Goal: Transaction & Acquisition: Obtain resource

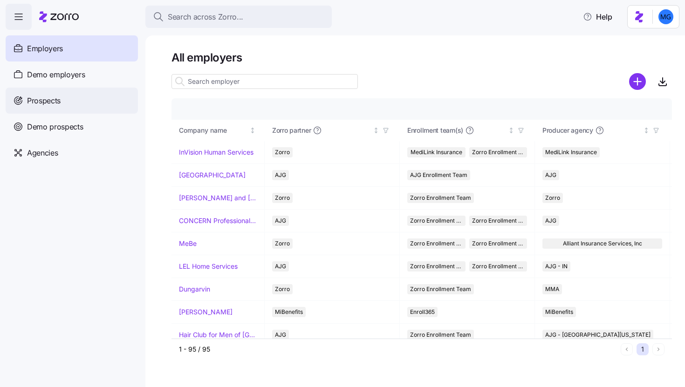
scroll to position [97, 0]
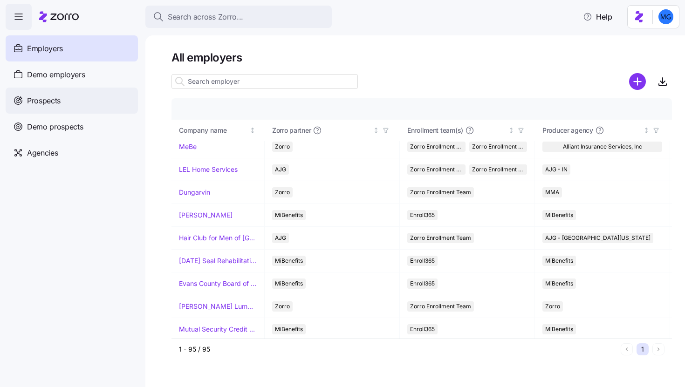
click at [90, 100] on div "Prospects" at bounding box center [72, 101] width 132 height 26
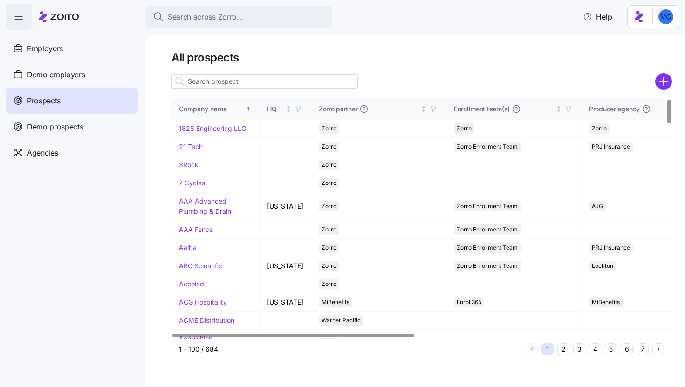
click at [665, 92] on div at bounding box center [421, 94] width 500 height 7
click at [665, 82] on icon "add icon" at bounding box center [663, 81] width 17 height 17
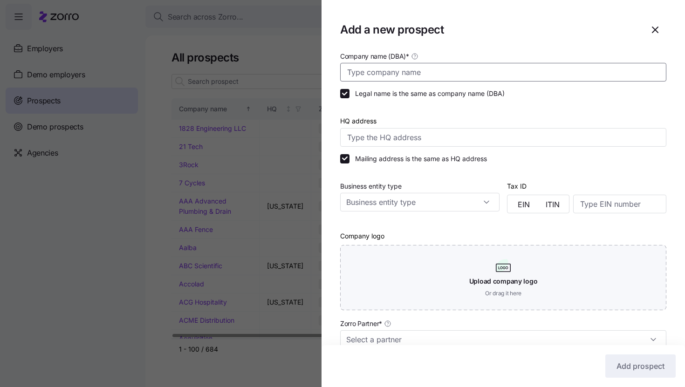
click at [546, 73] on input "Company name (DBA) *" at bounding box center [503, 72] width 326 height 19
paste input "Kruger Family Industries"
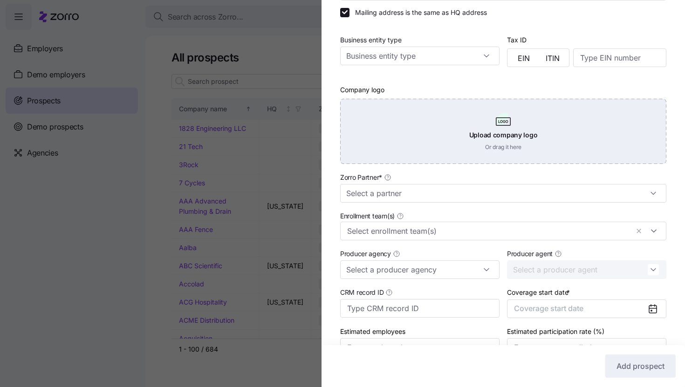
scroll to position [147, 0]
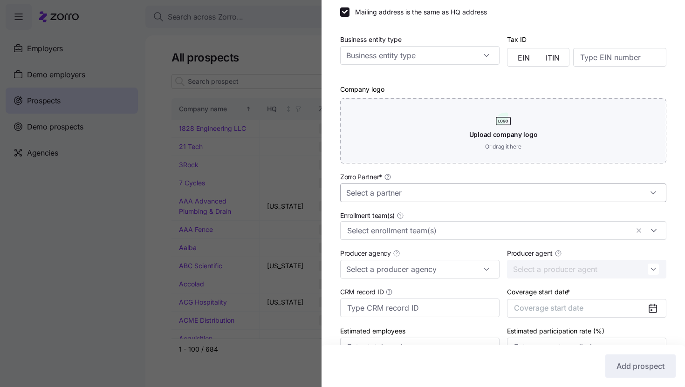
type input "Kruger Family Industries"
click at [473, 195] on input "Zorro Partner *" at bounding box center [503, 193] width 326 height 19
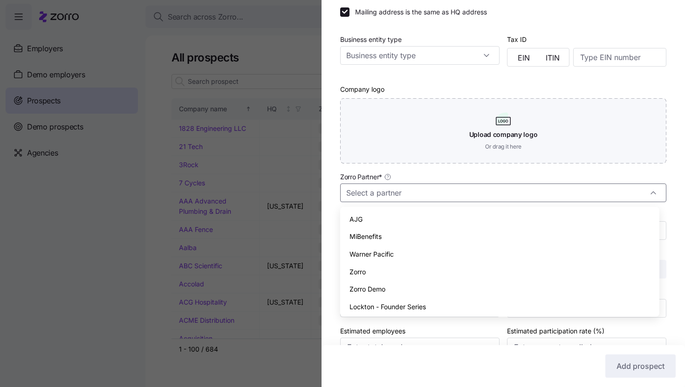
click at [453, 275] on div "Zorro" at bounding box center [500, 272] width 312 height 18
type input "Zorro"
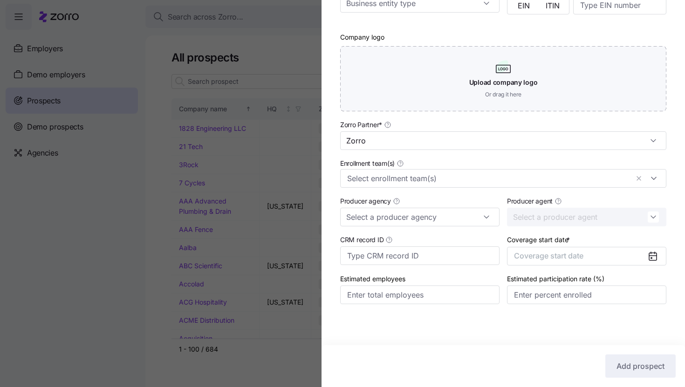
scroll to position [200, 0]
click at [589, 256] on button "Coverage start date" at bounding box center [586, 256] width 159 height 19
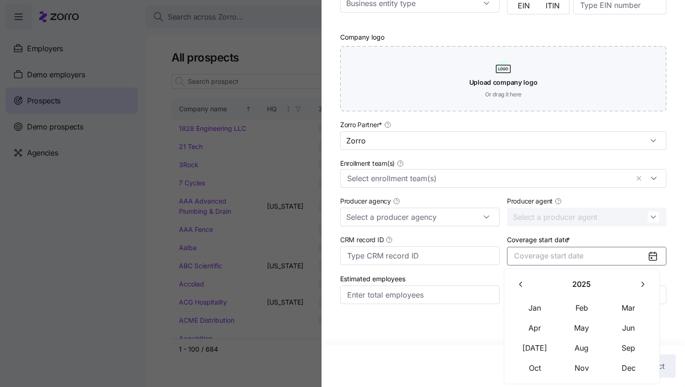
click at [642, 281] on icon "button" at bounding box center [642, 284] width 9 height 9
click at [536, 310] on button "Jan" at bounding box center [535, 308] width 47 height 20
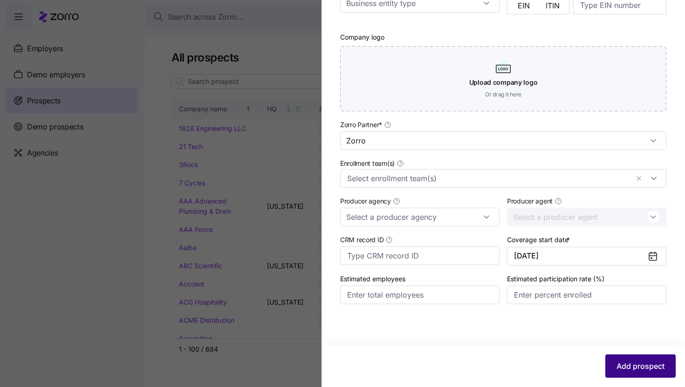
click at [619, 358] on button "Add prospect" at bounding box center [640, 366] width 70 height 23
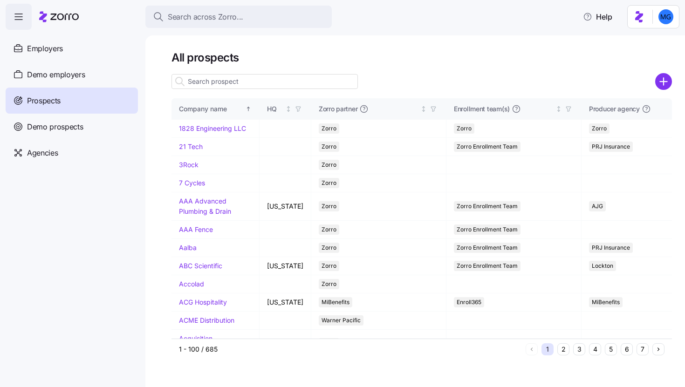
click at [303, 84] on input at bounding box center [264, 81] width 186 height 15
paste input "Kruger Family Industries"
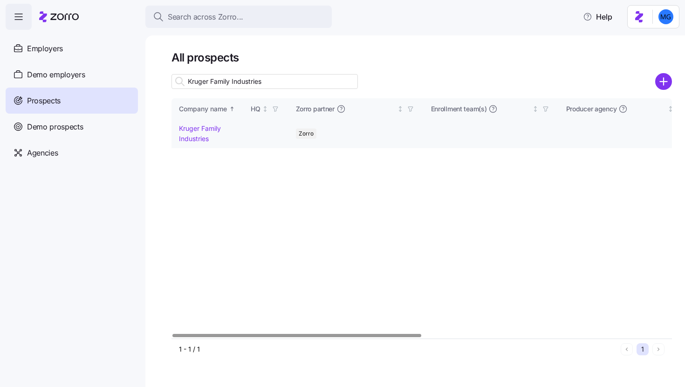
type input "Kruger Family Industries"
click at [198, 131] on link "Kruger Family Industries" at bounding box center [200, 133] width 42 height 18
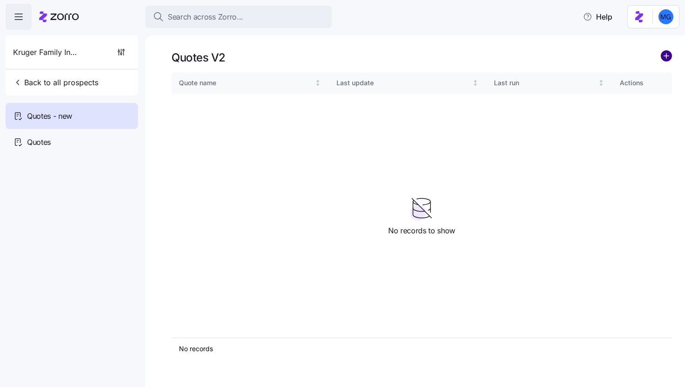
click at [668, 60] on circle "add icon" at bounding box center [666, 56] width 10 height 10
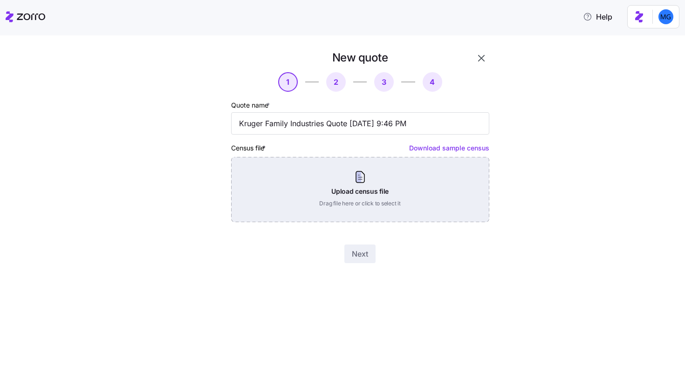
click at [411, 187] on div "Upload census file Drag file here or click to select it" at bounding box center [360, 189] width 258 height 65
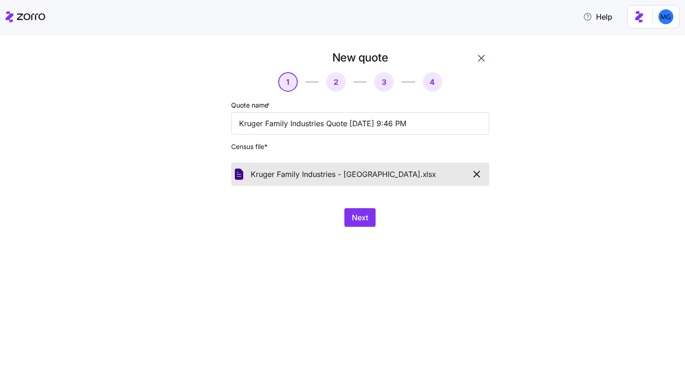
click at [378, 220] on div "Next" at bounding box center [360, 217] width 258 height 19
click at [368, 221] on span "Next" at bounding box center [360, 217] width 16 height 11
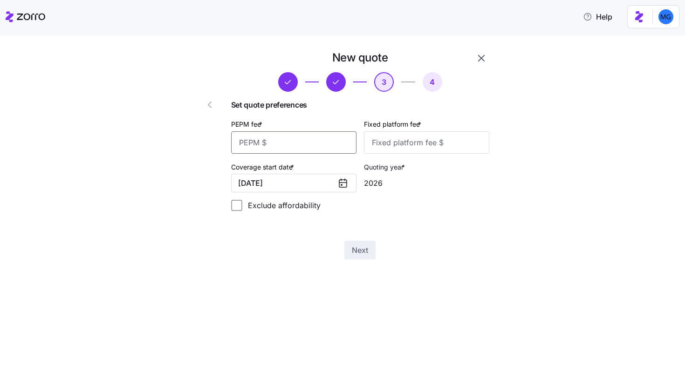
click at [325, 142] on input "PEPM fee *" at bounding box center [293, 142] width 125 height 22
type input "55"
click at [396, 139] on input "Fixed platform fee *" at bounding box center [426, 142] width 125 height 22
type input "100"
click at [368, 248] on span "Next" at bounding box center [360, 250] width 16 height 11
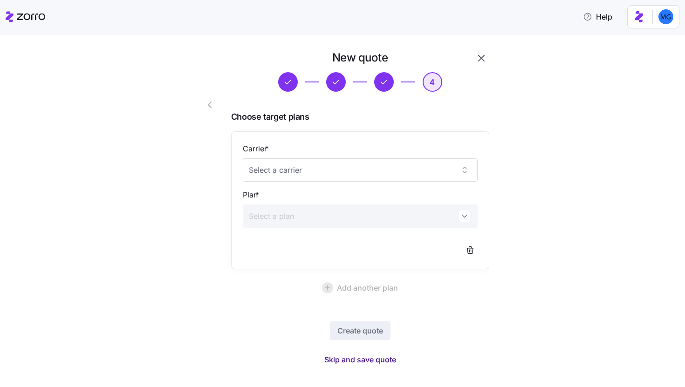
click at [356, 356] on span "Skip and save quote" at bounding box center [360, 359] width 72 height 11
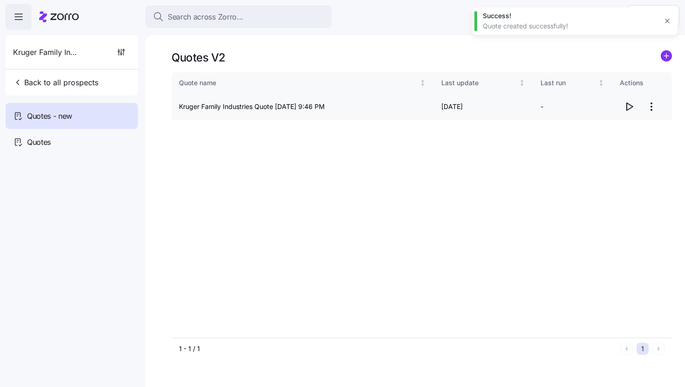
click at [626, 106] on icon "button" at bounding box center [628, 106] width 11 height 11
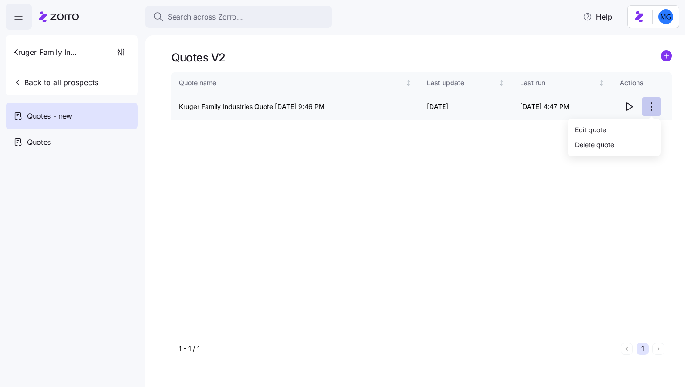
click at [655, 107] on html "Search across Zorro... Help Kruger Family Industries Back to all prospects Quot…" at bounding box center [342, 191] width 685 height 382
click at [630, 124] on div "Edit quote" at bounding box center [614, 129] width 86 height 15
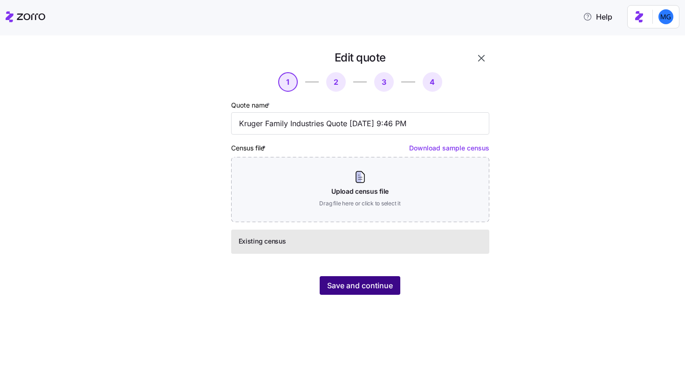
click at [373, 288] on span "Save and continue" at bounding box center [360, 285] width 66 height 11
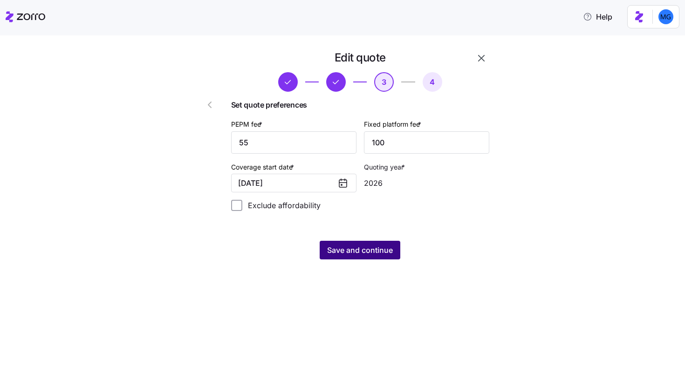
click at [376, 252] on span "Save and continue" at bounding box center [360, 250] width 66 height 11
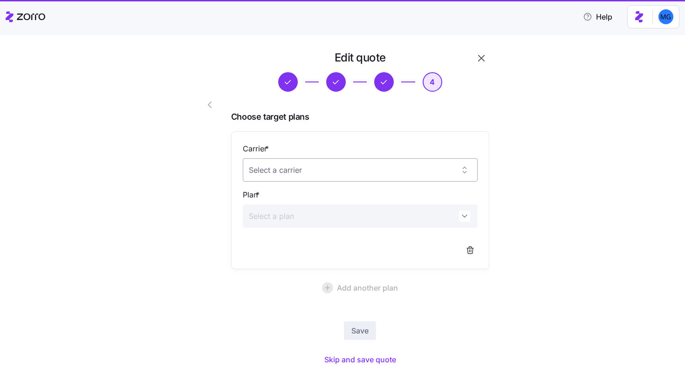
click at [356, 169] on input "Carrier *" at bounding box center [360, 169] width 235 height 23
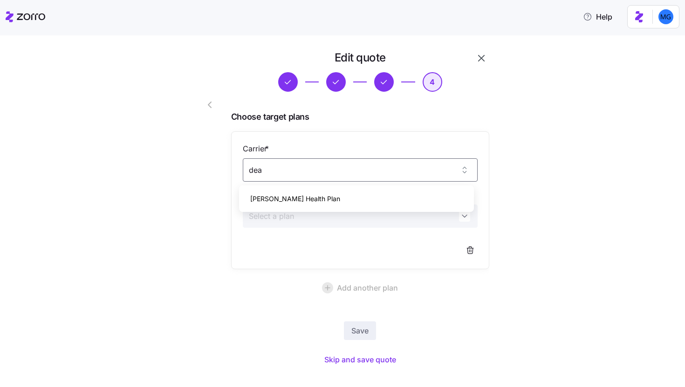
type input "dea"
click at [336, 211] on body "Help Edit quote 4 Choose target plans Carrier * Plan * Add another plan Save Sk…" at bounding box center [342, 191] width 685 height 382
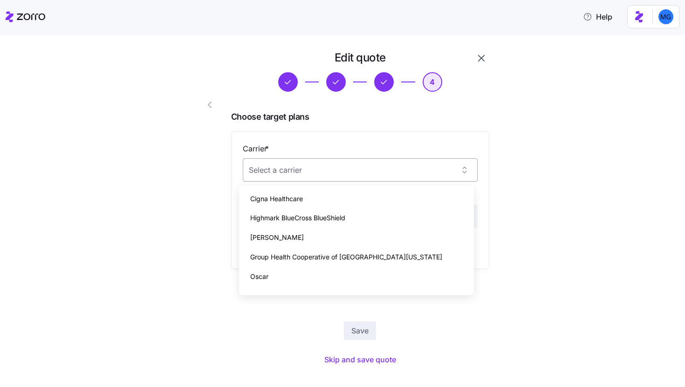
click at [325, 170] on input "Carrier *" at bounding box center [360, 169] width 235 height 23
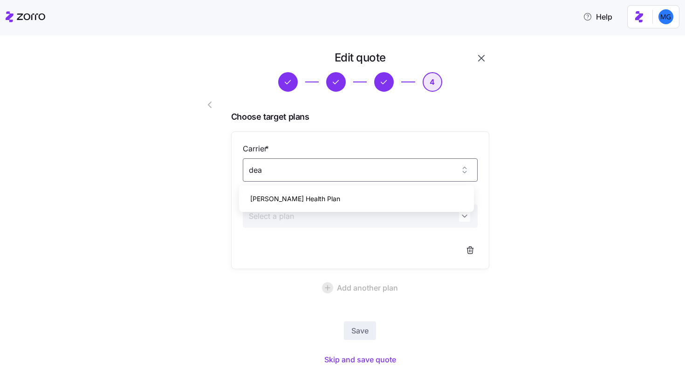
click at [327, 202] on div "Dean Health Plan" at bounding box center [356, 199] width 227 height 20
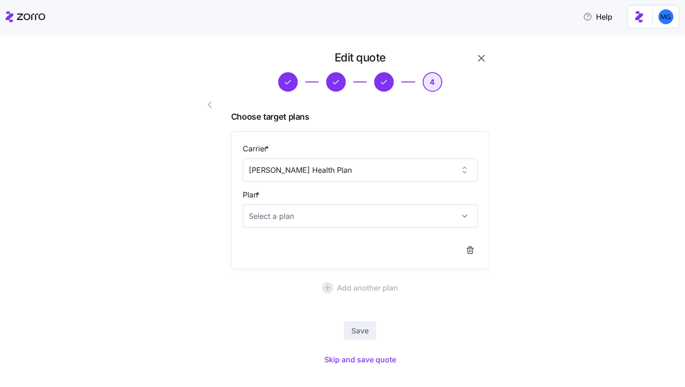
type input "Dean Health Plan"
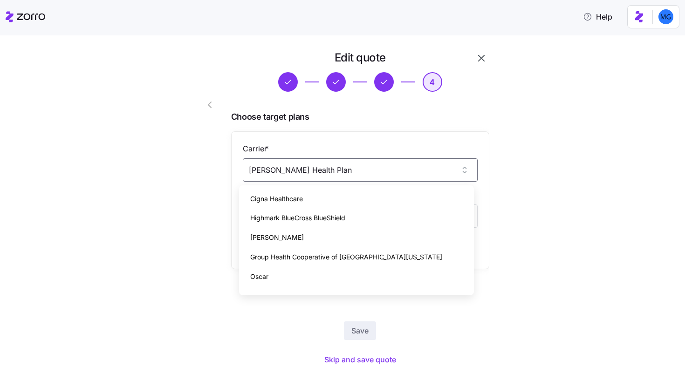
scroll to position [500, 0]
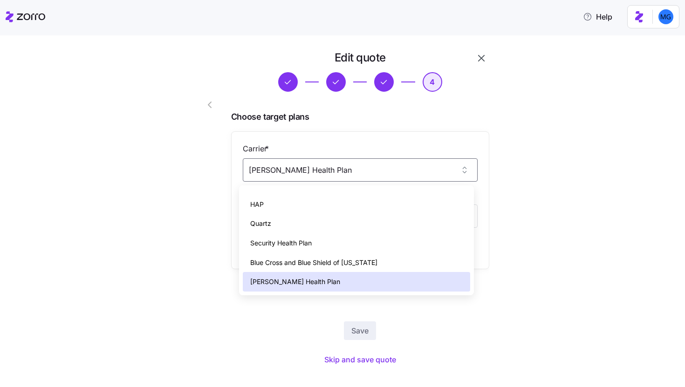
click at [498, 169] on div "Edit quote 4 Choose target plans Carrier * Dean Health Plan Plan * Add another …" at bounding box center [349, 214] width 326 height 329
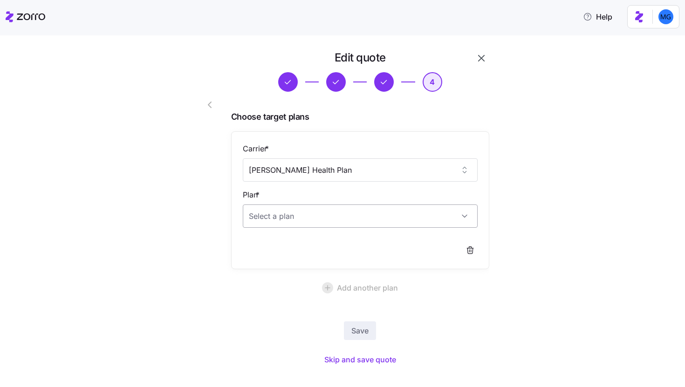
click at [375, 218] on input "Plan *" at bounding box center [360, 216] width 235 height 23
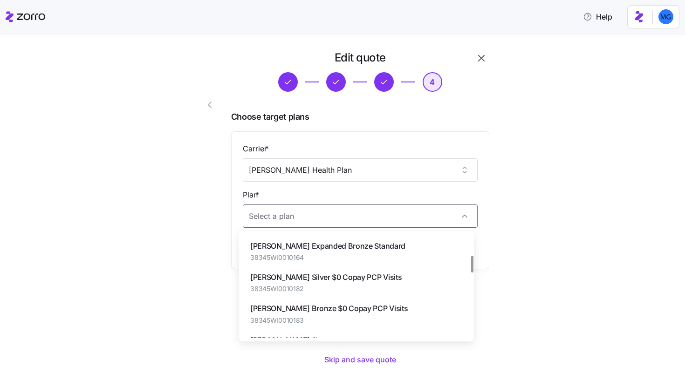
scroll to position [0, 0]
click at [355, 281] on div "Dean Gold HSA 38345WI0010158" at bounding box center [356, 282] width 227 height 31
type input "[PERSON_NAME] HSA"
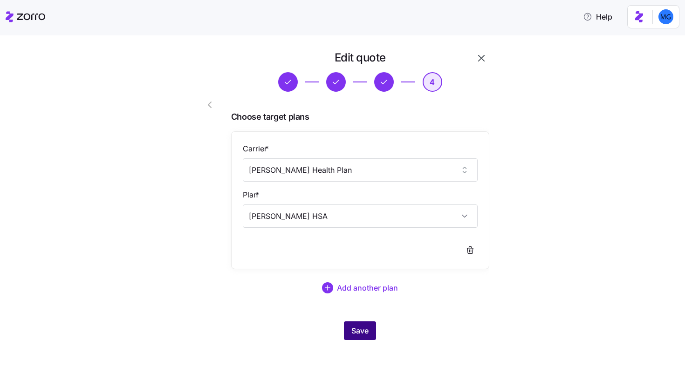
click at [365, 325] on button "Save" at bounding box center [360, 331] width 32 height 19
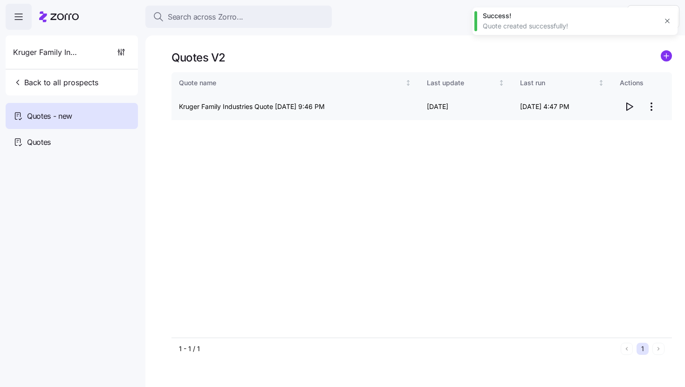
click at [629, 108] on icon "button" at bounding box center [628, 106] width 11 height 11
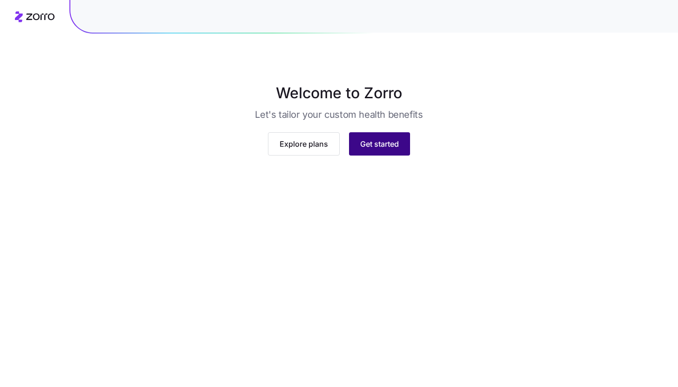
click at [394, 156] on button "Get started" at bounding box center [379, 143] width 61 height 23
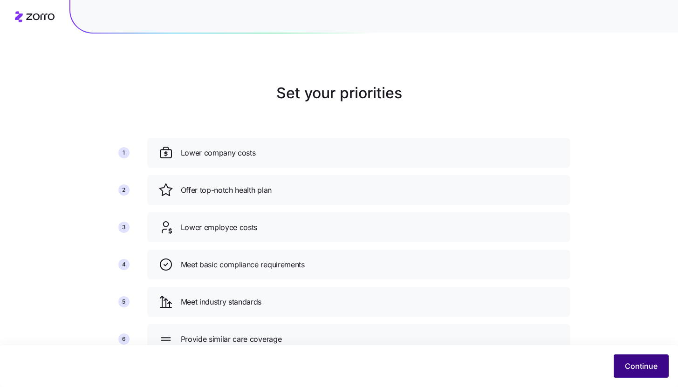
click at [621, 359] on button "Continue" at bounding box center [641, 366] width 55 height 23
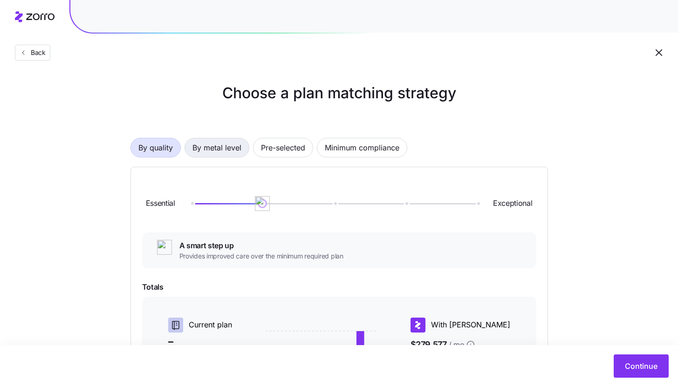
click at [230, 154] on span "By metal level" at bounding box center [216, 147] width 49 height 19
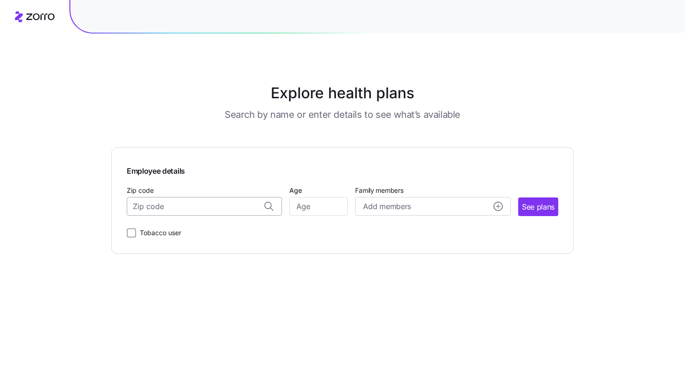
click at [229, 208] on input "Zip code" at bounding box center [204, 206] width 155 height 19
paste input "76028"
type input "76028"
click at [199, 206] on input "Zip code" at bounding box center [204, 206] width 155 height 19
paste input "53531"
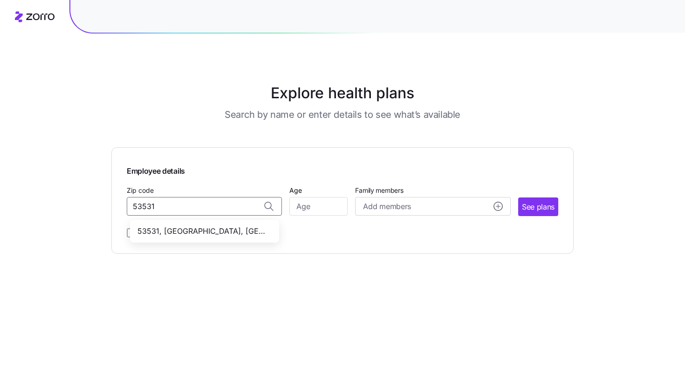
click at [219, 224] on div "53531, Dane County, WI" at bounding box center [204, 231] width 145 height 19
type input "53531, Dane County, WI"
click at [322, 212] on input "Age" at bounding box center [318, 206] width 58 height 19
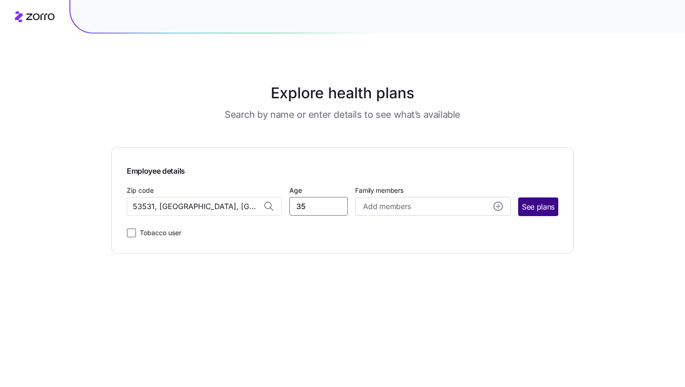
type input "35"
click at [549, 208] on span "See plans" at bounding box center [538, 207] width 33 height 12
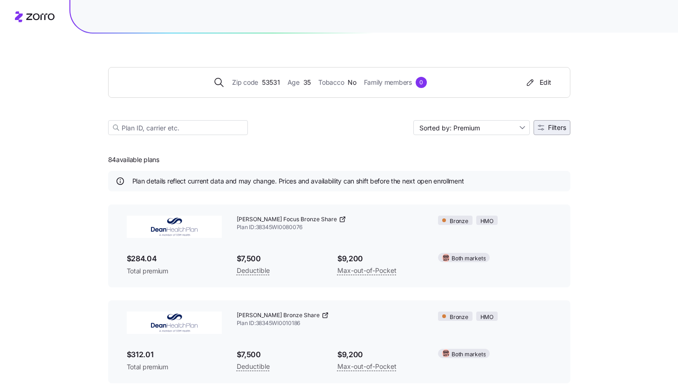
click at [569, 130] on button "Filters" at bounding box center [552, 127] width 37 height 15
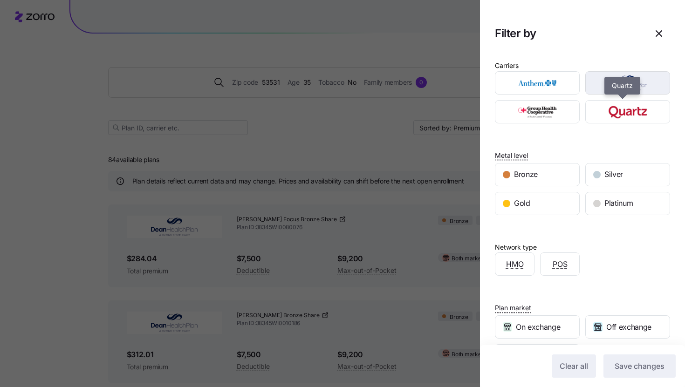
click at [603, 91] on img "button" at bounding box center [628, 83] width 68 height 19
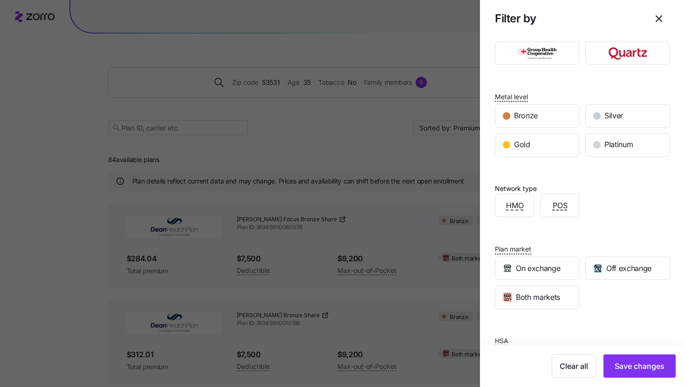
scroll to position [100, 0]
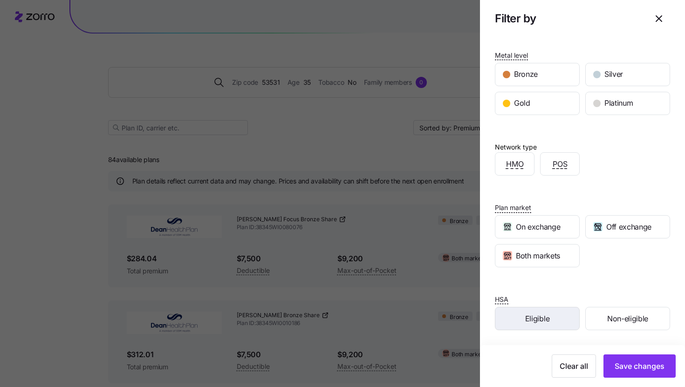
click at [553, 312] on div "Eligible" at bounding box center [537, 319] width 84 height 22
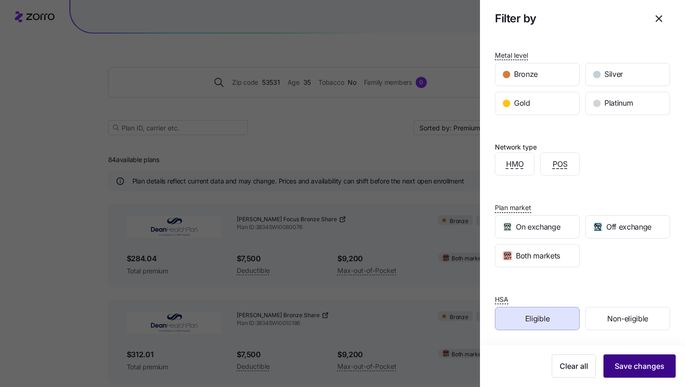
click at [635, 374] on button "Save changes" at bounding box center [639, 366] width 72 height 23
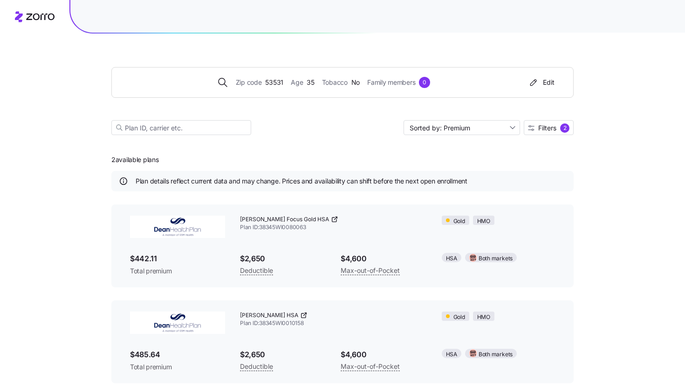
click at [599, 271] on div "Zip code 53531 Age 35 Tobacco No Family members 0 Edit Sorted by: Premium Filte…" at bounding box center [342, 193] width 685 height 387
click at [551, 133] on button "Filters 2" at bounding box center [549, 127] width 50 height 15
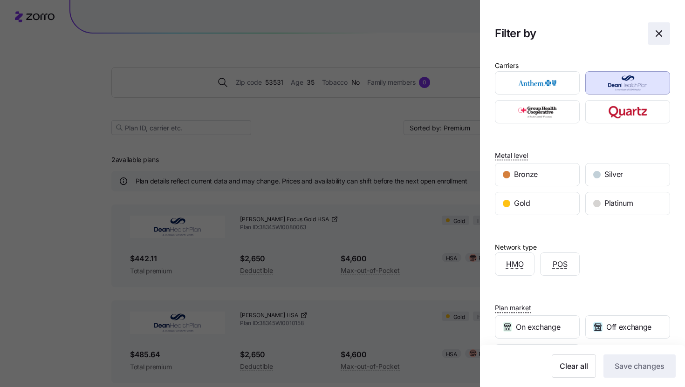
click at [653, 31] on icon "button" at bounding box center [658, 33] width 11 height 11
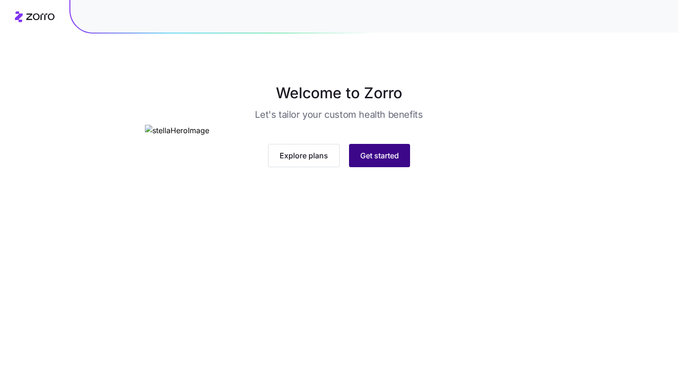
click at [384, 167] on button "Get started" at bounding box center [379, 155] width 61 height 23
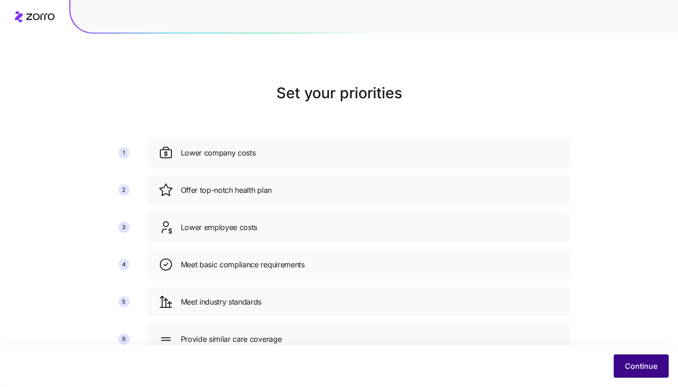
click at [631, 365] on span "Continue" at bounding box center [641, 366] width 33 height 11
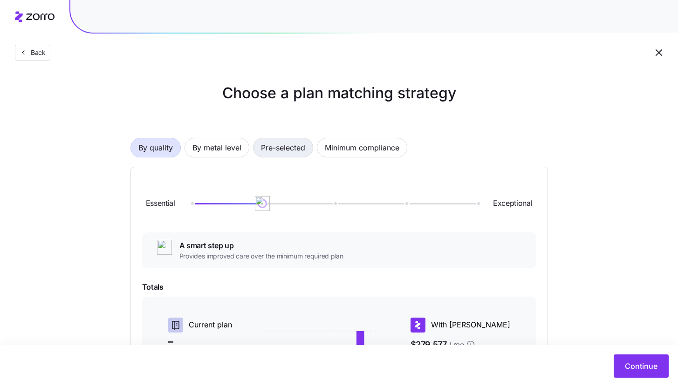
click at [297, 152] on span "Pre-selected" at bounding box center [283, 147] width 44 height 19
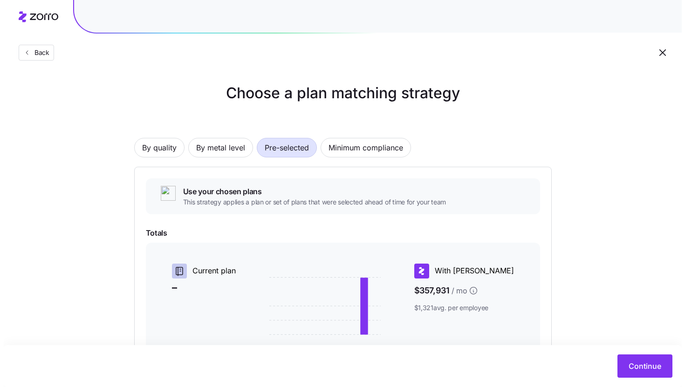
scroll to position [139, 0]
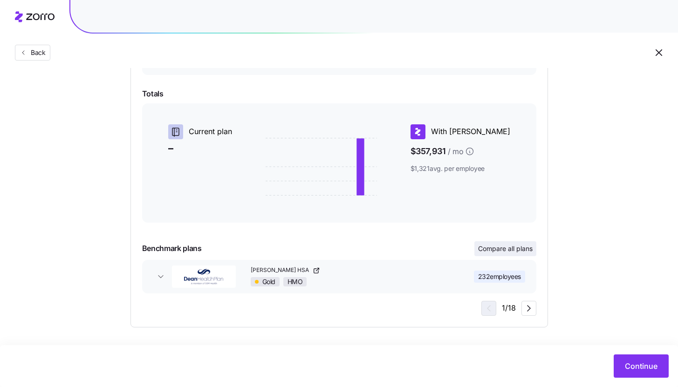
click at [512, 249] on span "Compare all plans" at bounding box center [505, 248] width 55 height 9
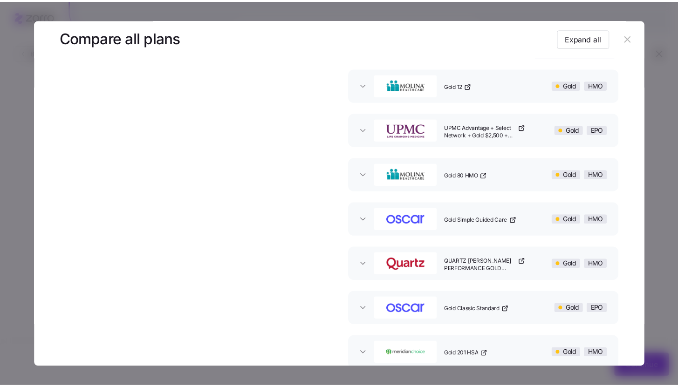
scroll to position [0, 0]
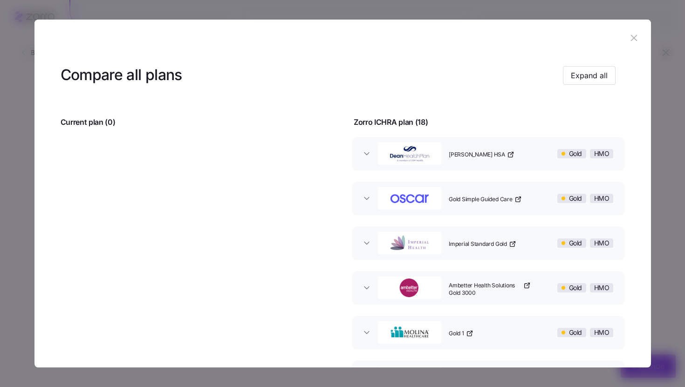
click at [629, 41] on icon "button" at bounding box center [634, 38] width 10 height 10
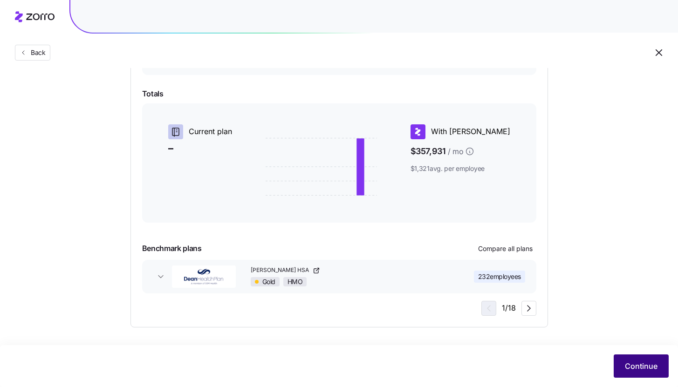
click at [633, 369] on span "Continue" at bounding box center [641, 366] width 33 height 11
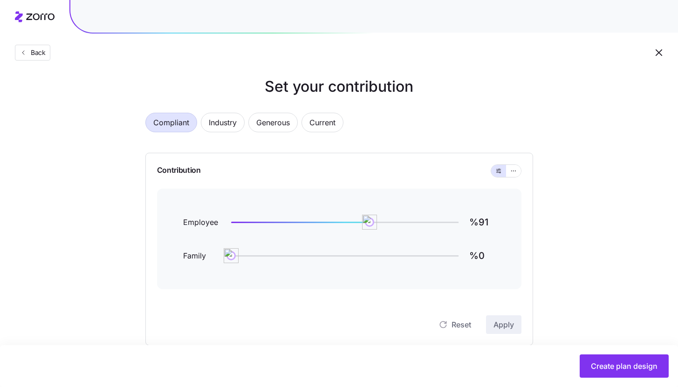
scroll to position [16, 0]
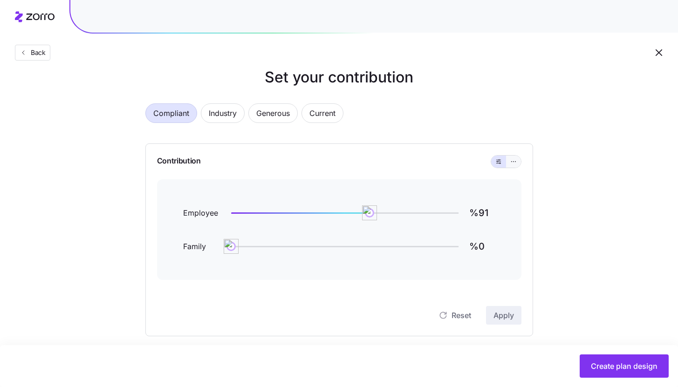
click at [517, 163] on button "button" at bounding box center [513, 162] width 15 height 12
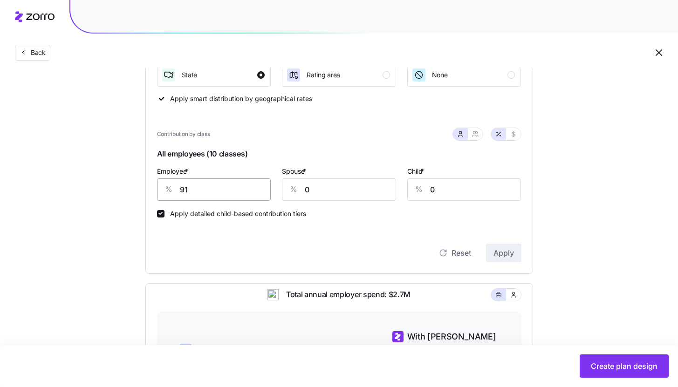
scroll to position [162, 0]
click at [223, 193] on input "91" at bounding box center [214, 189] width 114 height 22
type input "75"
click at [516, 247] on button "Apply" at bounding box center [503, 252] width 35 height 19
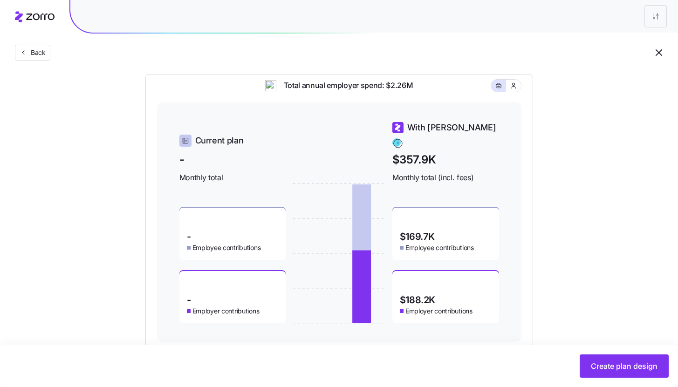
scroll to position [391, 0]
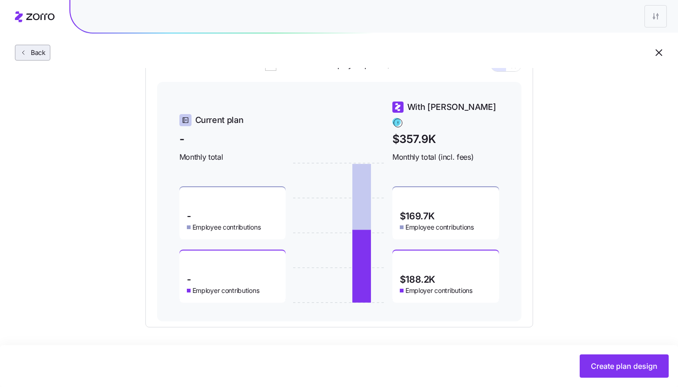
click at [44, 53] on span "Back" at bounding box center [36, 52] width 19 height 9
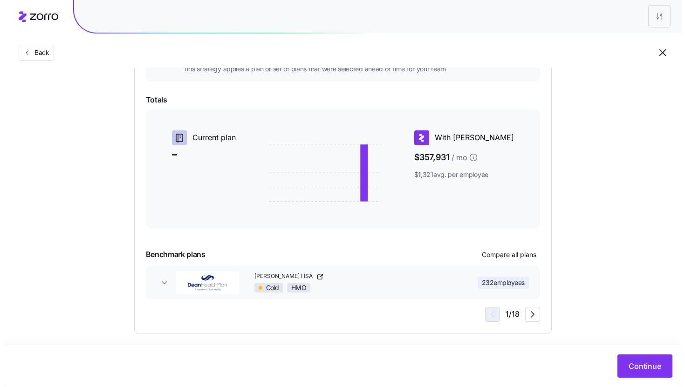
scroll to position [139, 0]
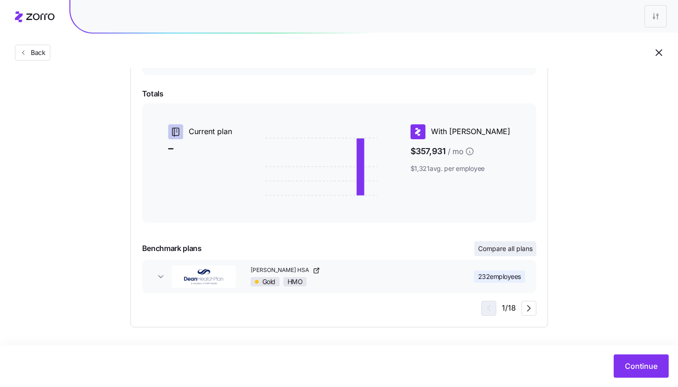
click at [487, 248] on span "Compare all plans" at bounding box center [505, 248] width 55 height 9
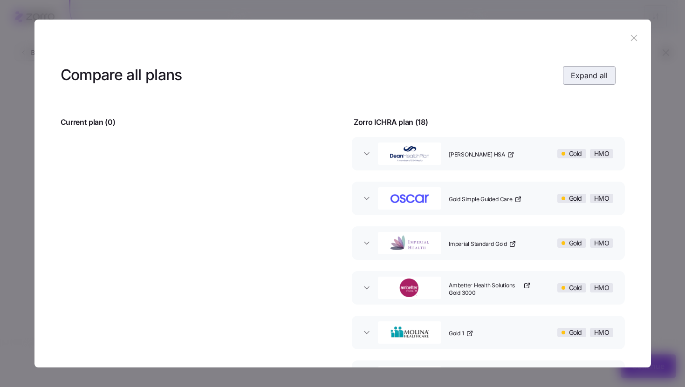
click at [582, 71] on span "Expand all" at bounding box center [589, 75] width 37 height 11
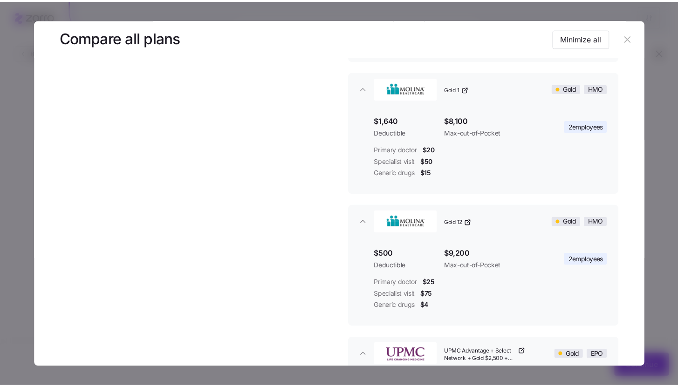
scroll to position [607, 0]
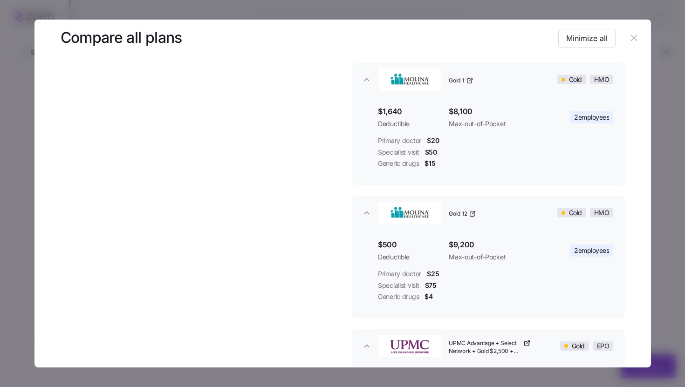
click at [630, 38] on icon "button" at bounding box center [634, 38] width 10 height 10
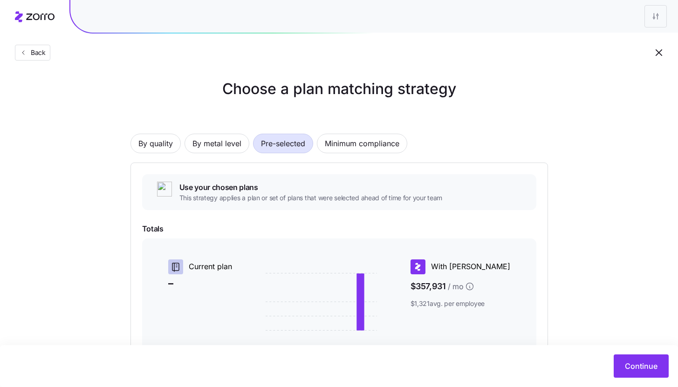
scroll to position [0, 0]
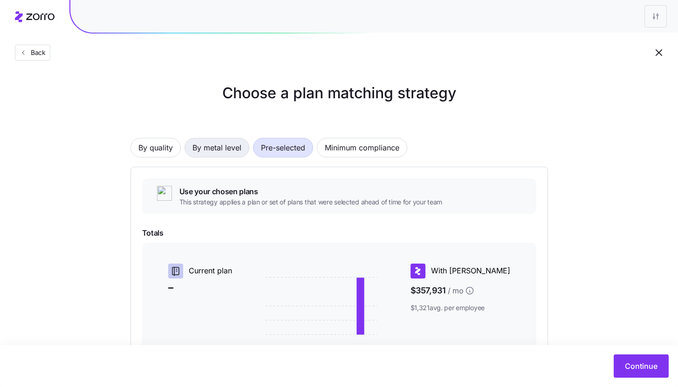
click at [195, 152] on span "By metal level" at bounding box center [216, 147] width 49 height 19
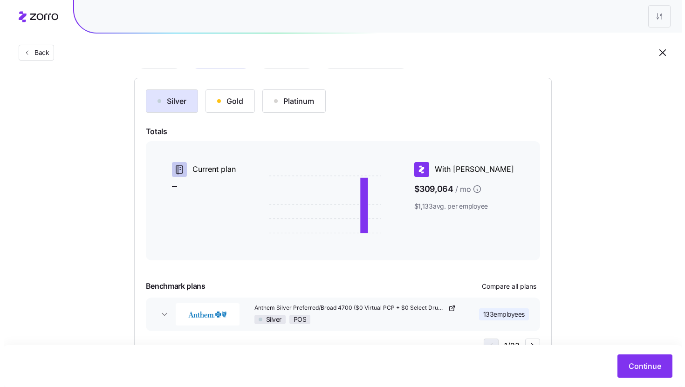
scroll to position [114, 0]
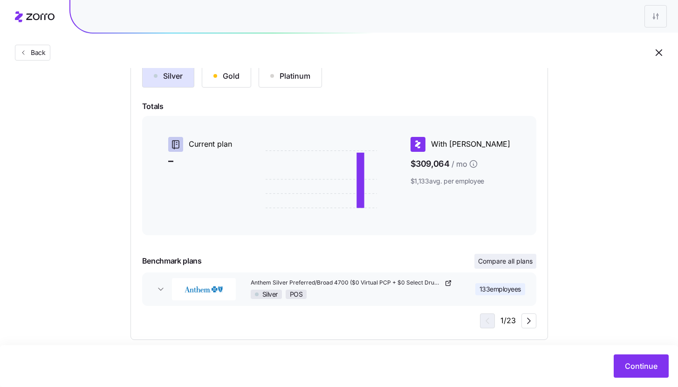
click at [506, 263] on span "Compare all plans" at bounding box center [505, 261] width 55 height 9
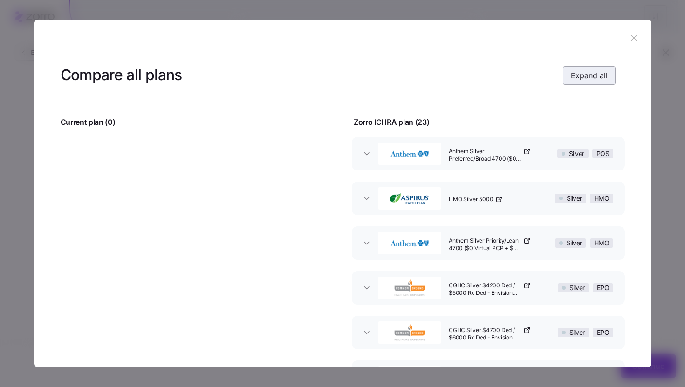
click at [575, 77] on span "Expand all" at bounding box center [589, 75] width 37 height 11
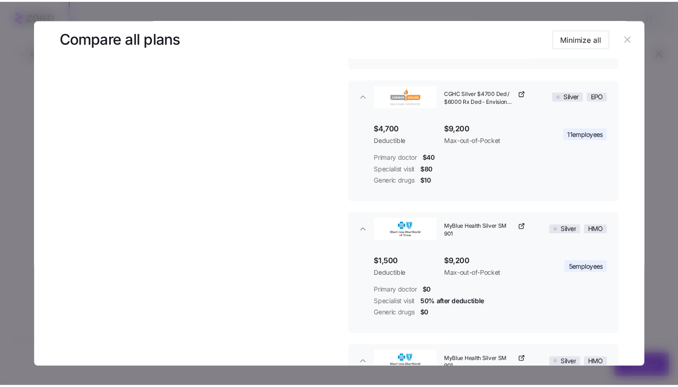
scroll to position [597, 0]
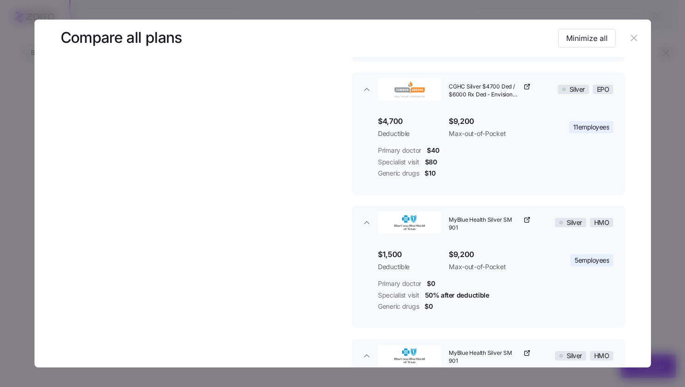
click at [634, 31] on button "button" at bounding box center [634, 38] width 15 height 15
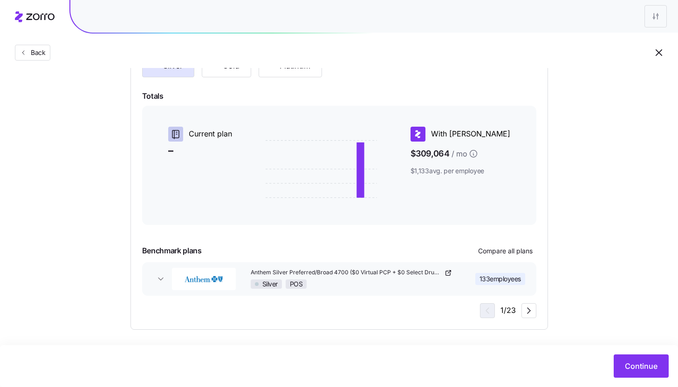
scroll to position [127, 0]
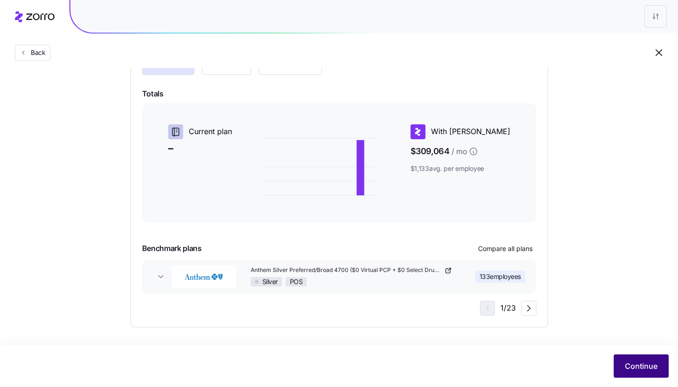
click at [636, 360] on button "Continue" at bounding box center [641, 366] width 55 height 23
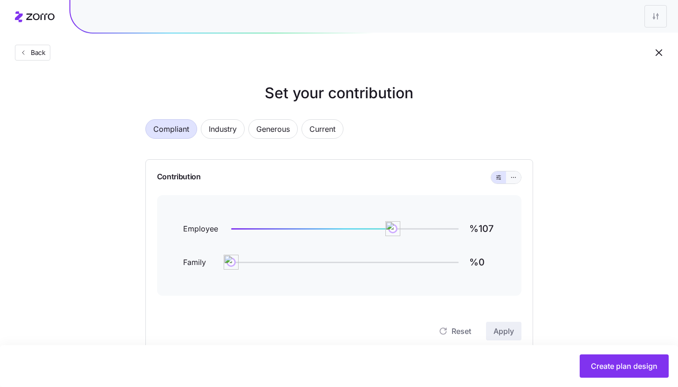
click at [518, 181] on button "button" at bounding box center [513, 177] width 15 height 12
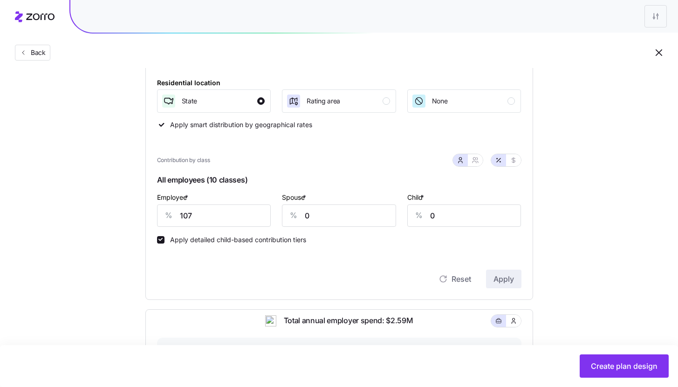
scroll to position [140, 0]
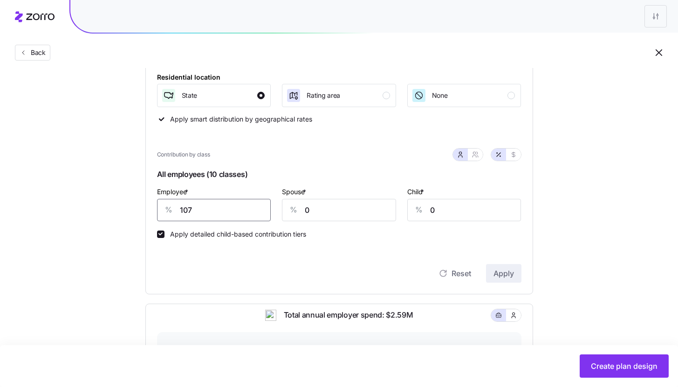
click at [235, 219] on input "107" at bounding box center [214, 210] width 114 height 22
type input "80"
click at [502, 271] on span "Apply" at bounding box center [503, 273] width 21 height 11
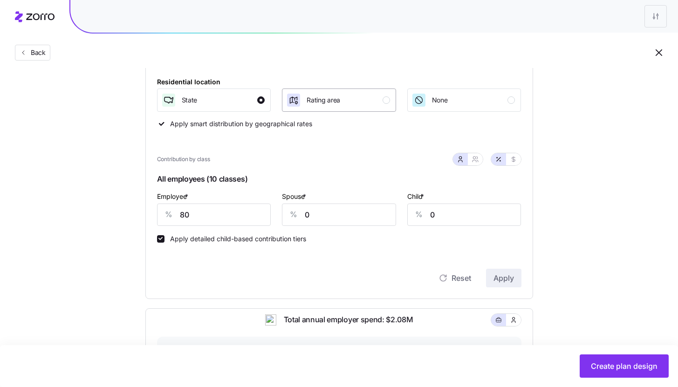
scroll to position [137, 0]
click at [478, 160] on icon "button" at bounding box center [477, 160] width 1 height 2
type input "40"
type input "49"
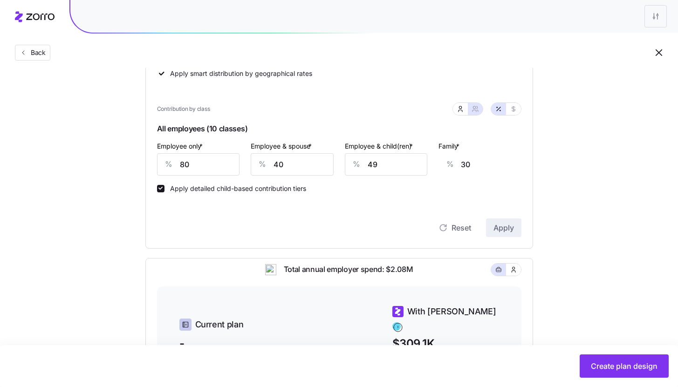
scroll to position [230, 0]
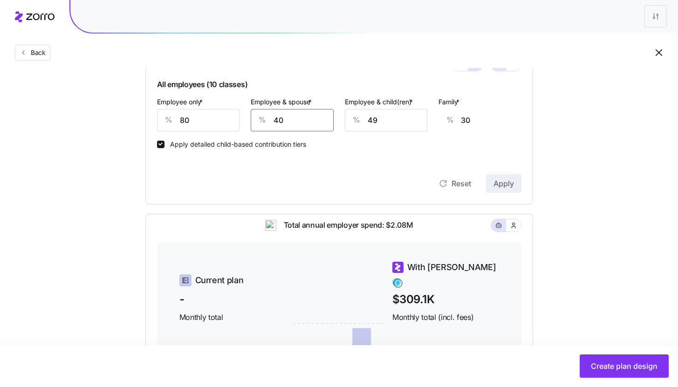
drag, startPoint x: 313, startPoint y: 116, endPoint x: 241, endPoint y: 130, distance: 72.9
click at [243, 129] on div "Employee only * % 80 Employee & spouse * % 40 Employee & child(ren) * % 49 Fami…" at bounding box center [339, 113] width 376 height 47
type input "0"
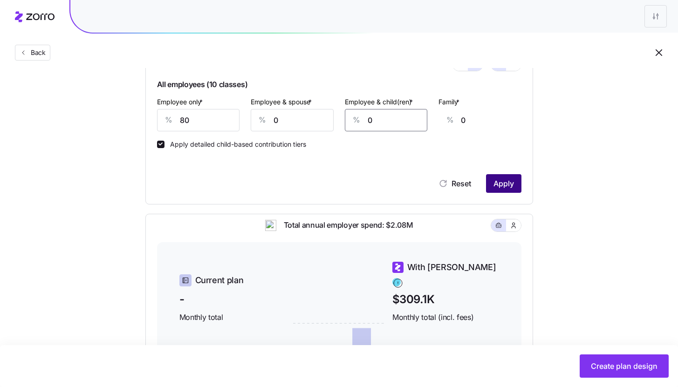
type input "0"
click at [504, 192] on button "Apply" at bounding box center [503, 183] width 35 height 19
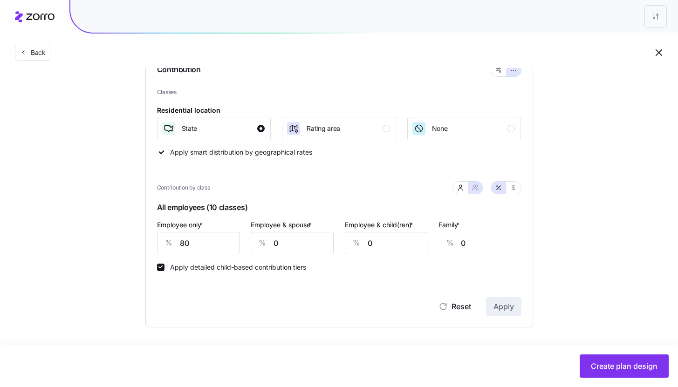
type input "40"
type input "49"
type input "30"
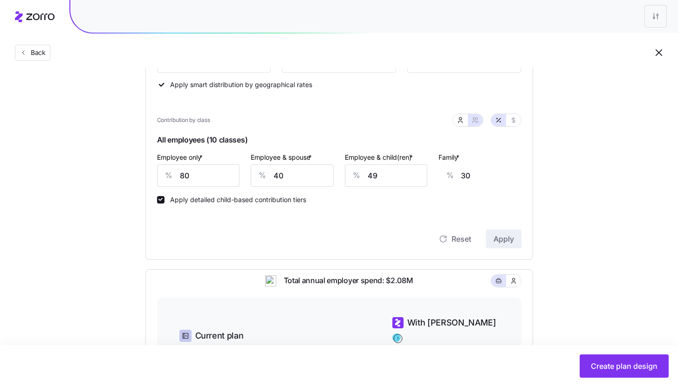
scroll to position [160, 0]
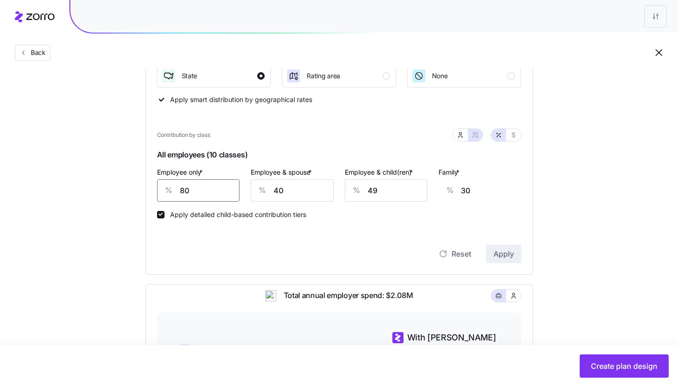
click at [203, 190] on input "80" at bounding box center [198, 190] width 83 height 22
type input "9"
type input "57"
type input "90"
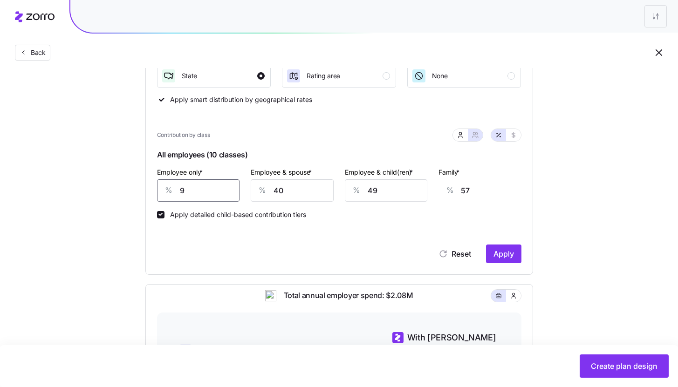
type input "27"
type input "90"
click at [509, 261] on button "Apply" at bounding box center [503, 254] width 35 height 19
type input "45"
type input "55"
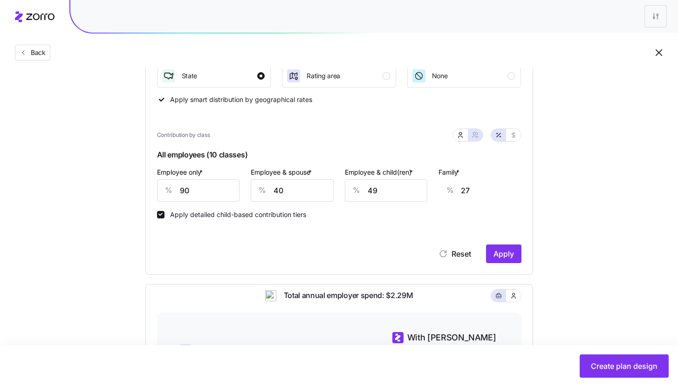
type input "34"
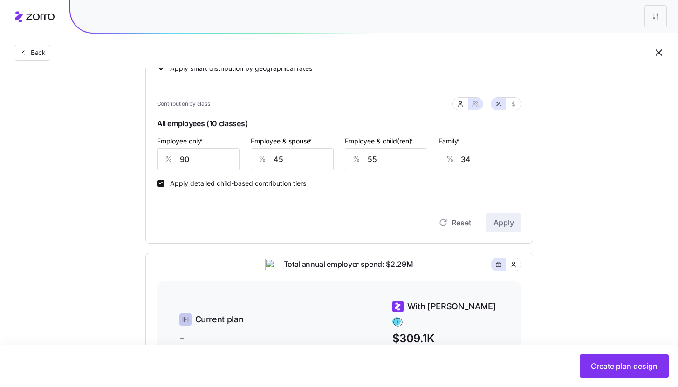
scroll to position [228, 0]
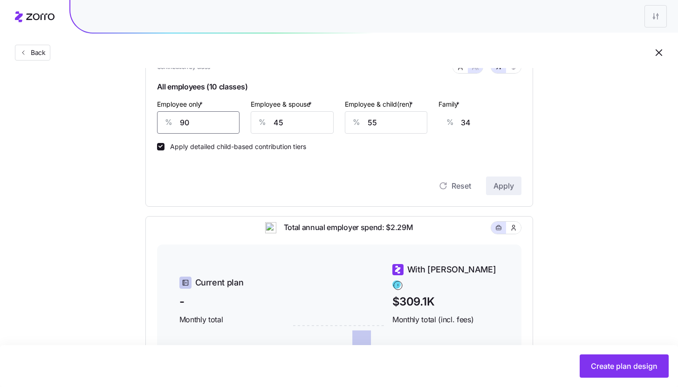
click at [204, 122] on input "90" at bounding box center [198, 122] width 83 height 22
type input "9"
type input "65"
type input "95"
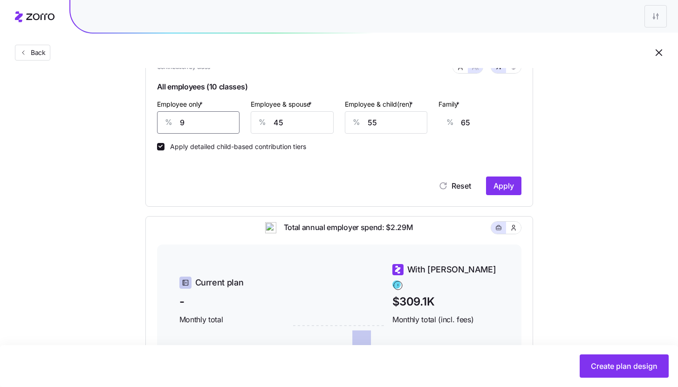
type input "32"
type input "95"
type input "0"
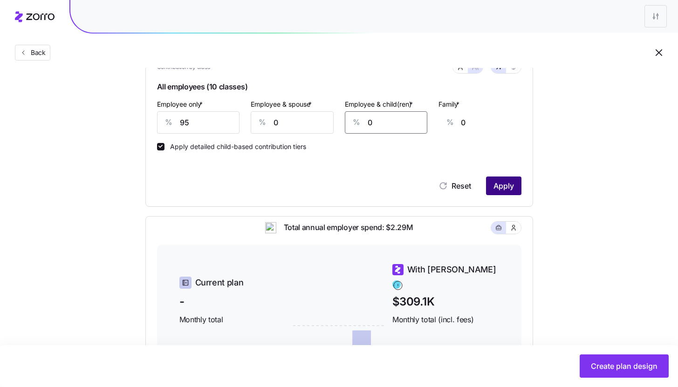
type input "0"
click at [498, 192] on button "Apply" at bounding box center [503, 186] width 35 height 19
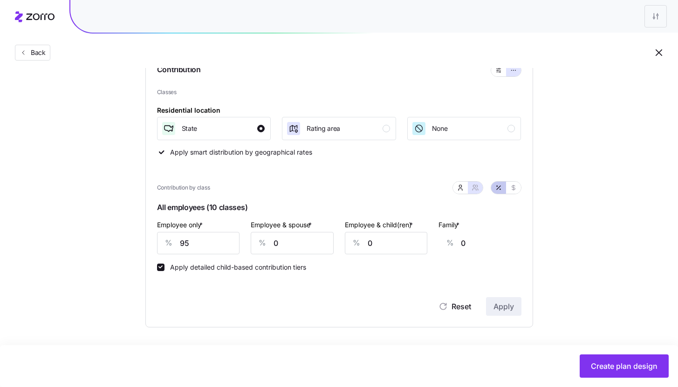
type input "48"
type input "58"
type input "36"
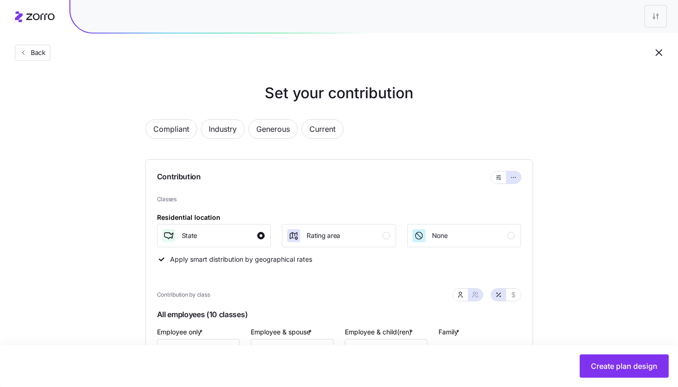
scroll to position [0, 0]
drag, startPoint x: 276, startPoint y: 135, endPoint x: 270, endPoint y: 136, distance: 6.6
click at [276, 136] on span "Generous" at bounding box center [273, 129] width 34 height 19
type input "134"
type input "105"
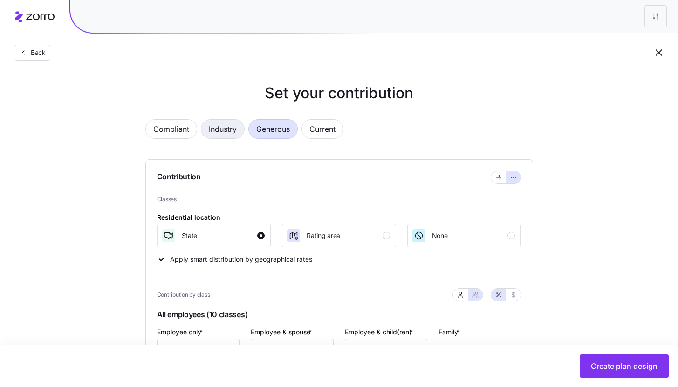
type input "111"
type input "98"
click at [42, 57] on span "Back" at bounding box center [36, 52] width 19 height 9
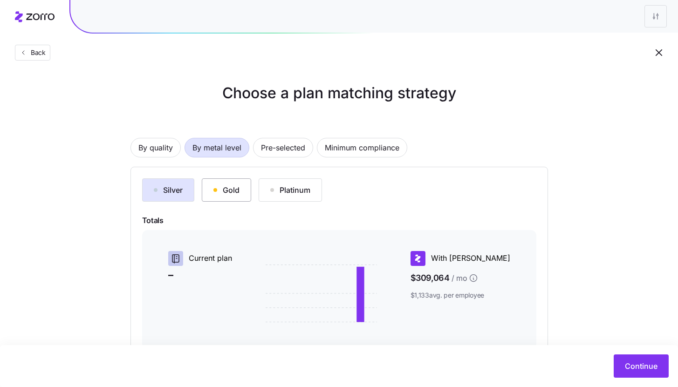
click at [232, 197] on button "Gold" at bounding box center [226, 189] width 49 height 23
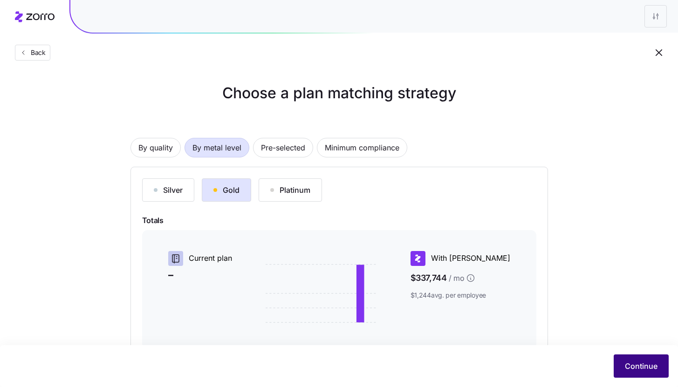
click at [641, 364] on span "Continue" at bounding box center [641, 366] width 33 height 11
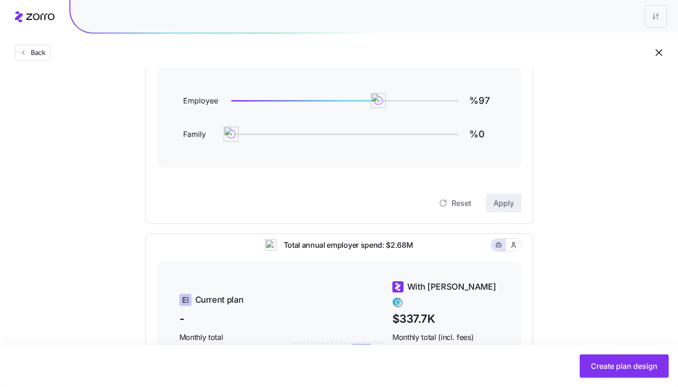
scroll to position [308, 0]
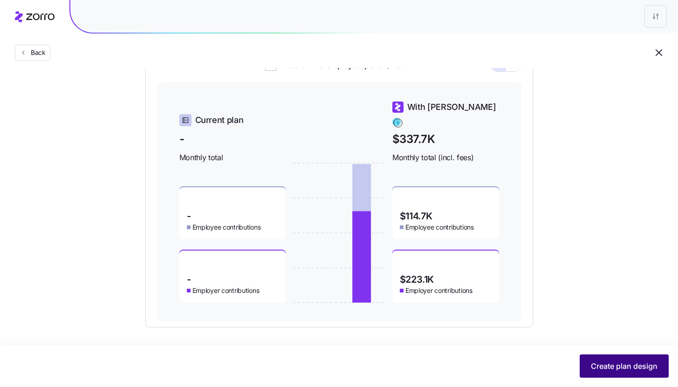
click at [610, 366] on span "Create plan design" at bounding box center [624, 366] width 67 height 11
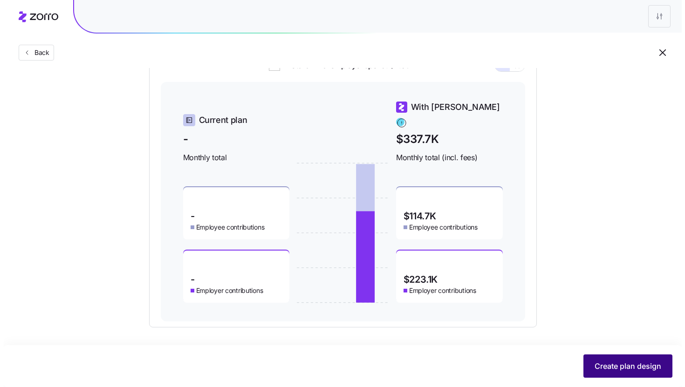
scroll to position [0, 0]
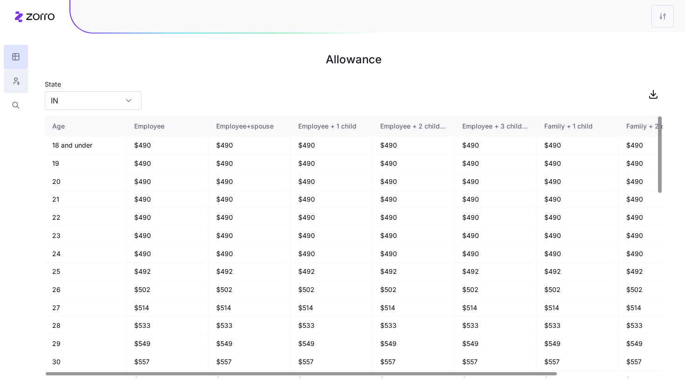
click at [12, 83] on icon "button" at bounding box center [16, 80] width 8 height 9
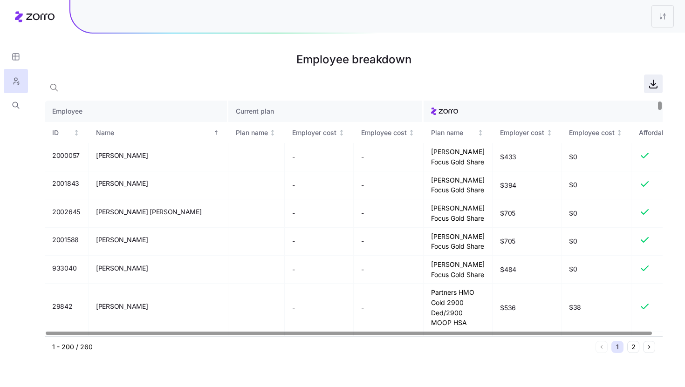
click at [651, 91] on span "button" at bounding box center [653, 84] width 18 height 18
